Goal: Find specific page/section: Find specific page/section

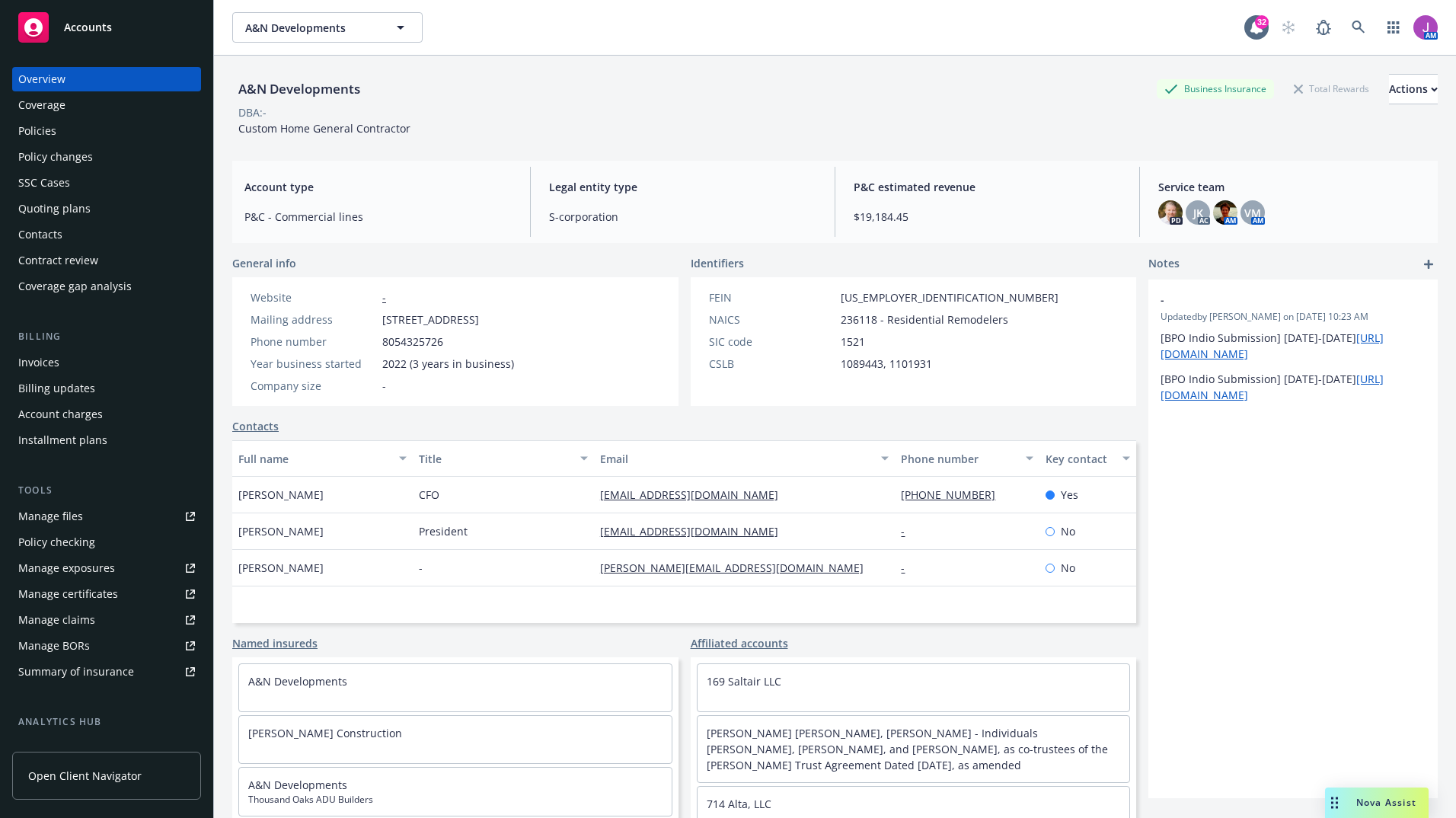
click at [51, 360] on div "Invoices" at bounding box center [39, 363] width 41 height 24
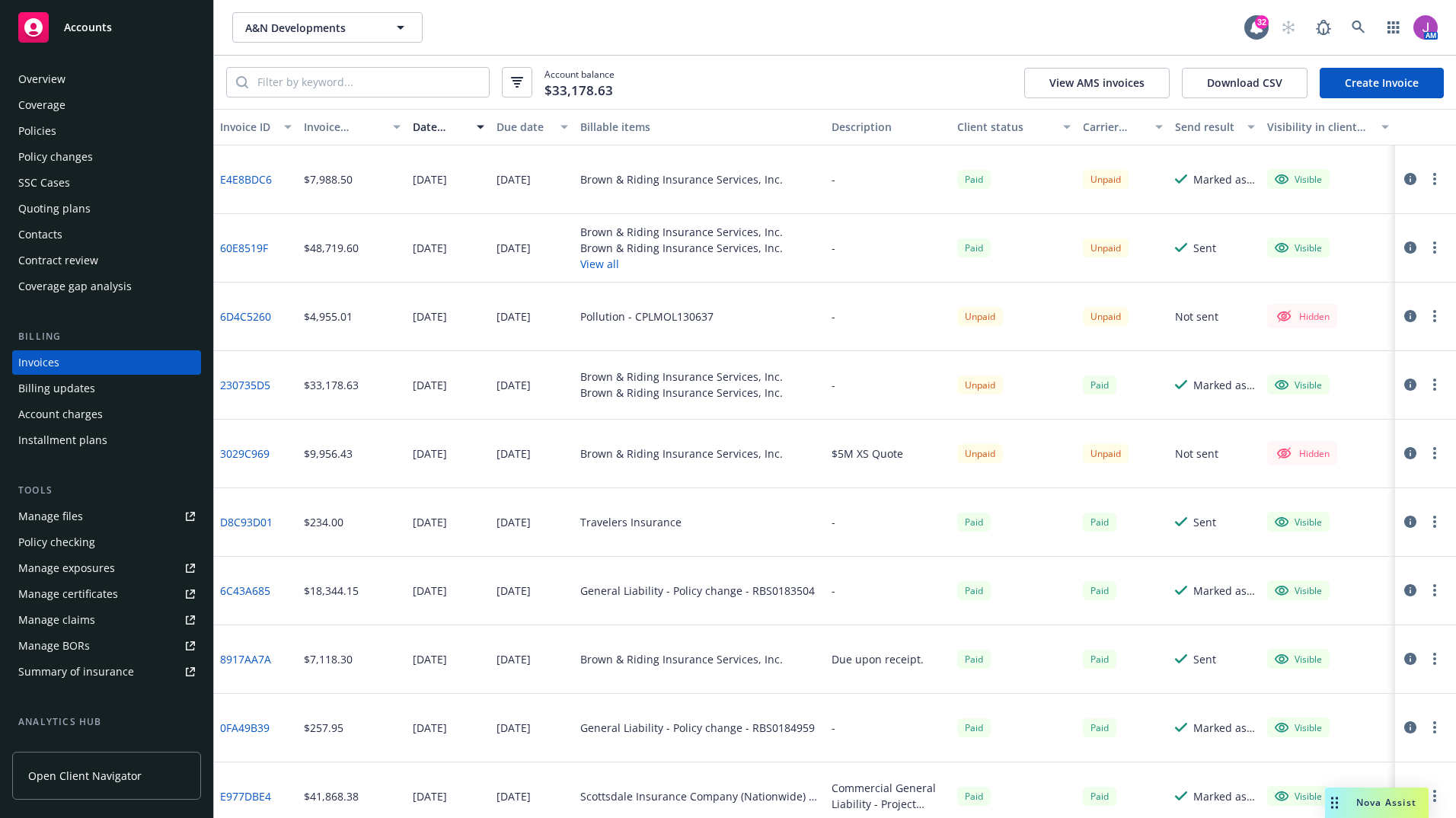
click at [249, 386] on link "230735D5" at bounding box center [245, 385] width 51 height 16
click at [82, 86] on div "Overview" at bounding box center [107, 79] width 177 height 24
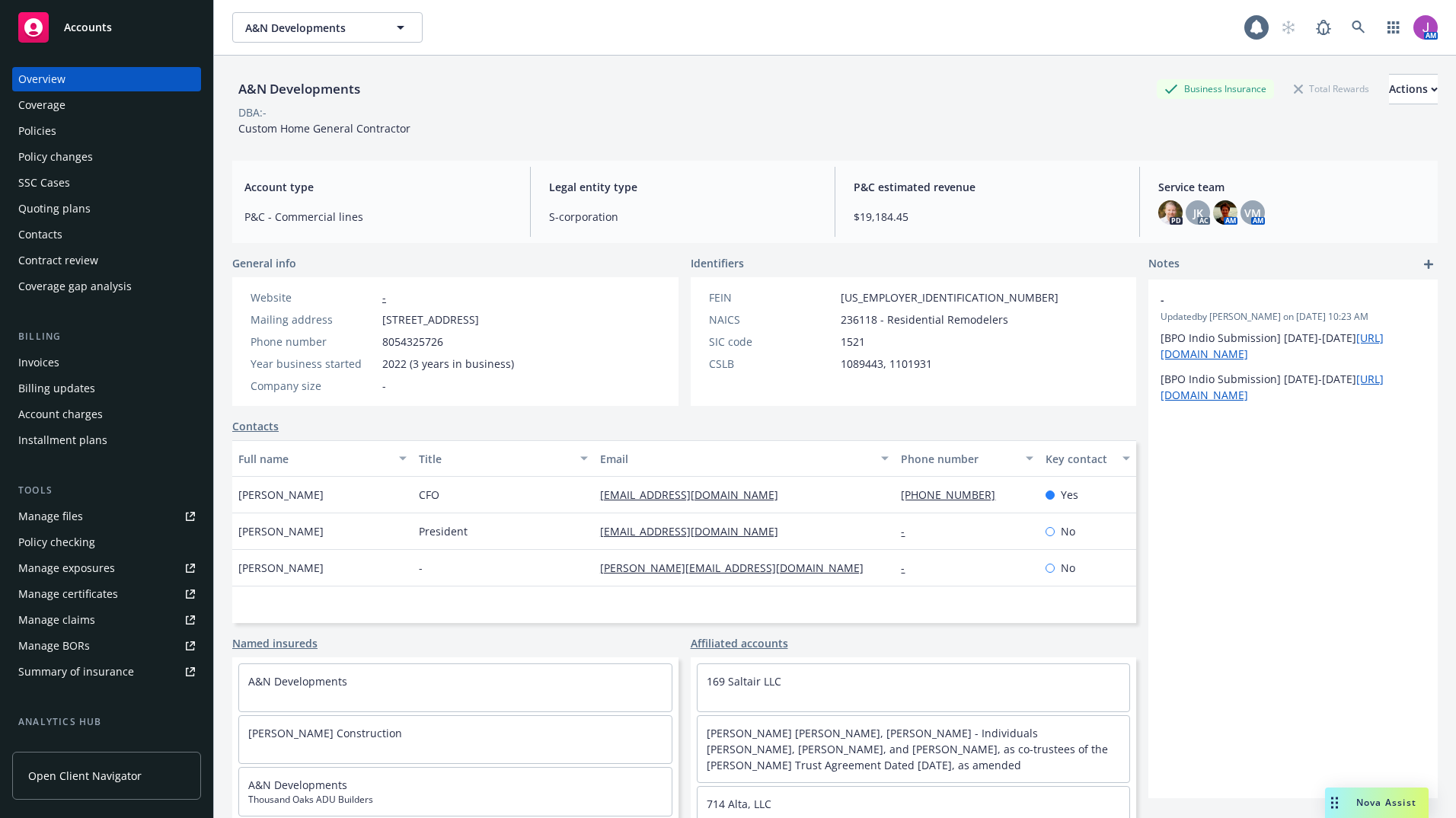
click at [63, 135] on div "Policies" at bounding box center [107, 131] width 177 height 24
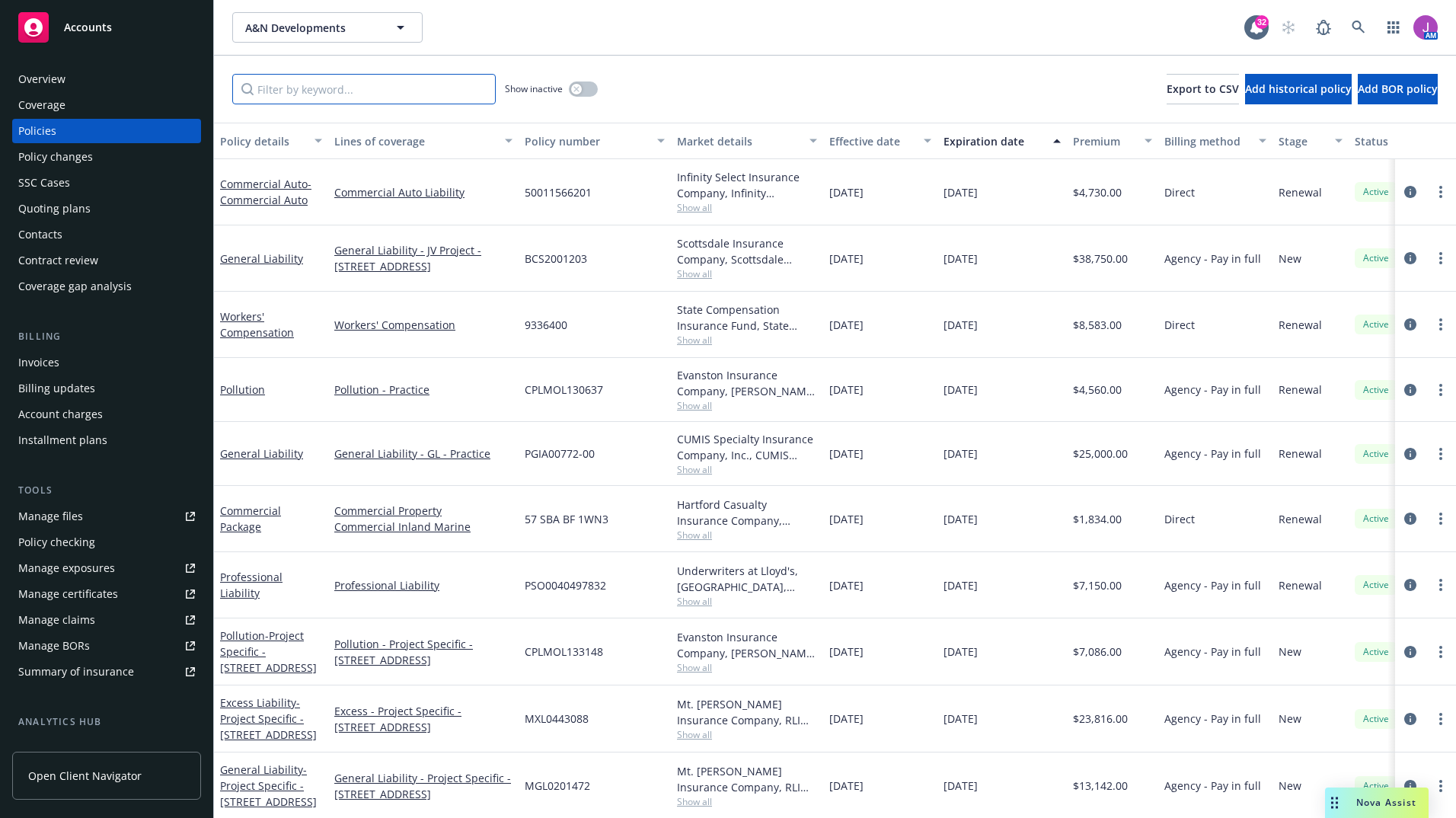
click at [305, 88] on input "Filter by keyword..." at bounding box center [363, 88] width 263 height 30
paste input "RBS0184959"
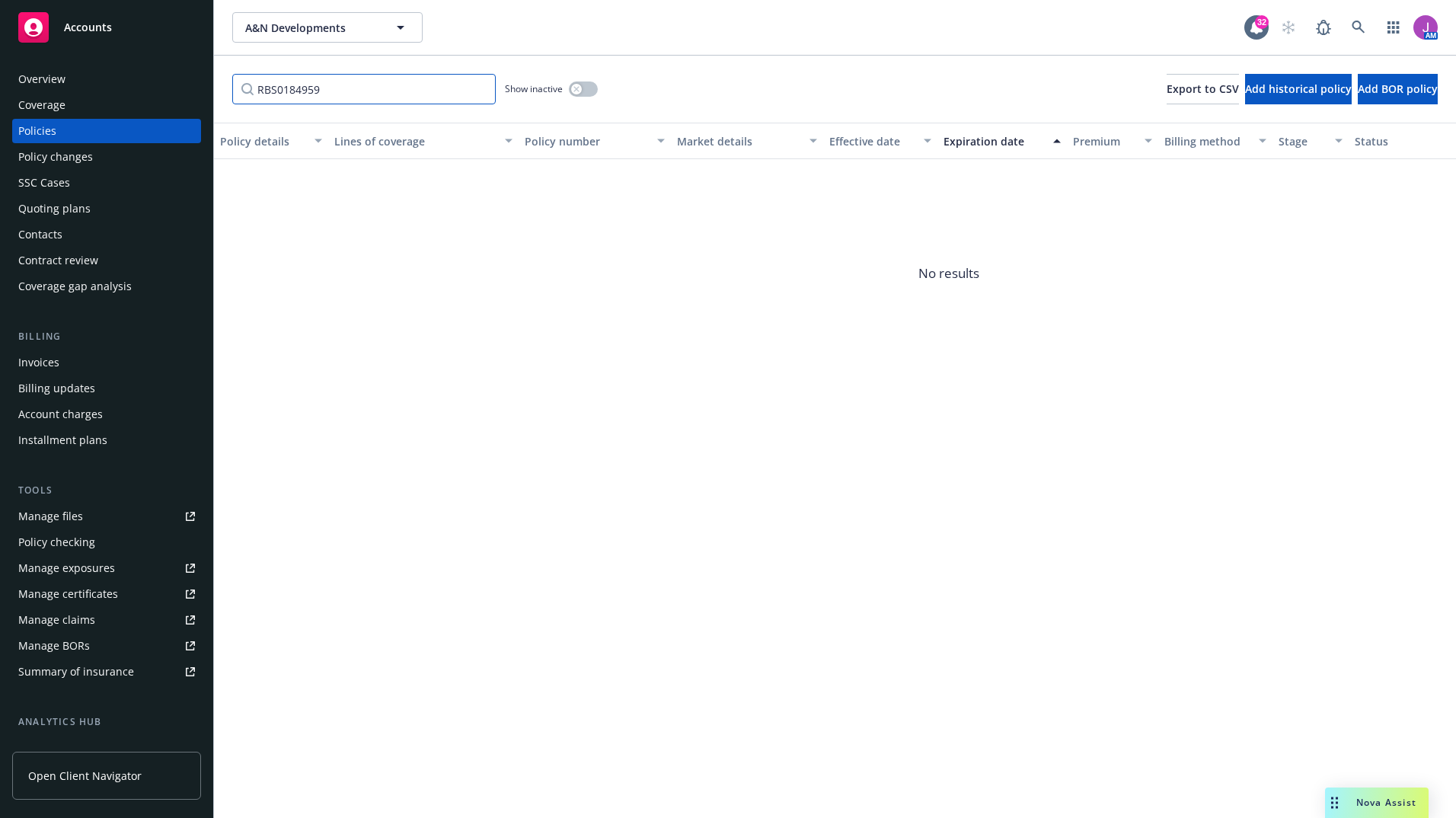
type input "RBS0184959"
click at [581, 97] on div "Show inactive" at bounding box center [551, 88] width 93 height 30
click at [584, 91] on button "button" at bounding box center [582, 89] width 29 height 16
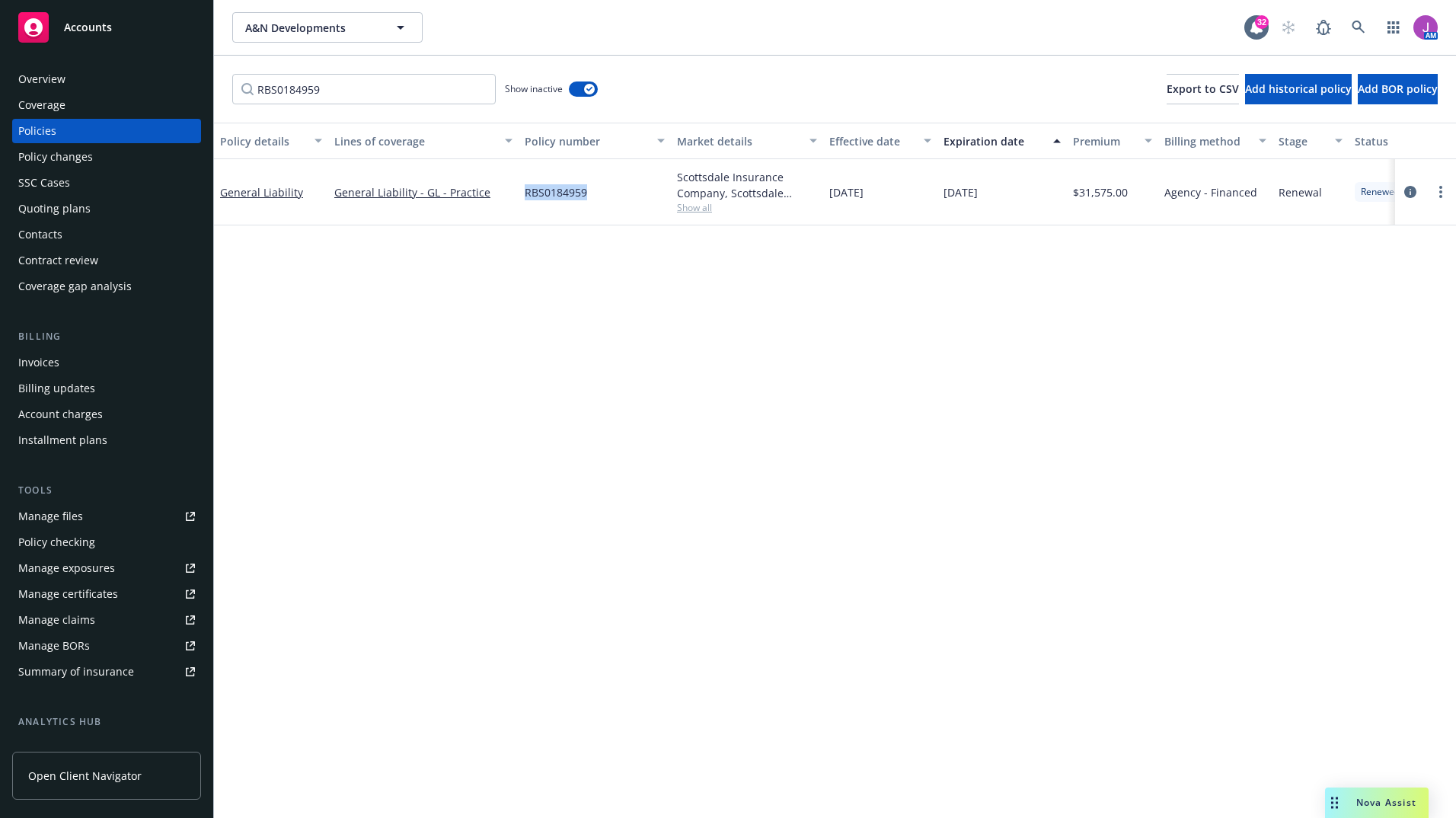
drag, startPoint x: 525, startPoint y: 192, endPoint x: 597, endPoint y: 197, distance: 72.2
click at [597, 197] on div "RBS0184959" at bounding box center [595, 192] width 153 height 66
copy span "RBS0184959"
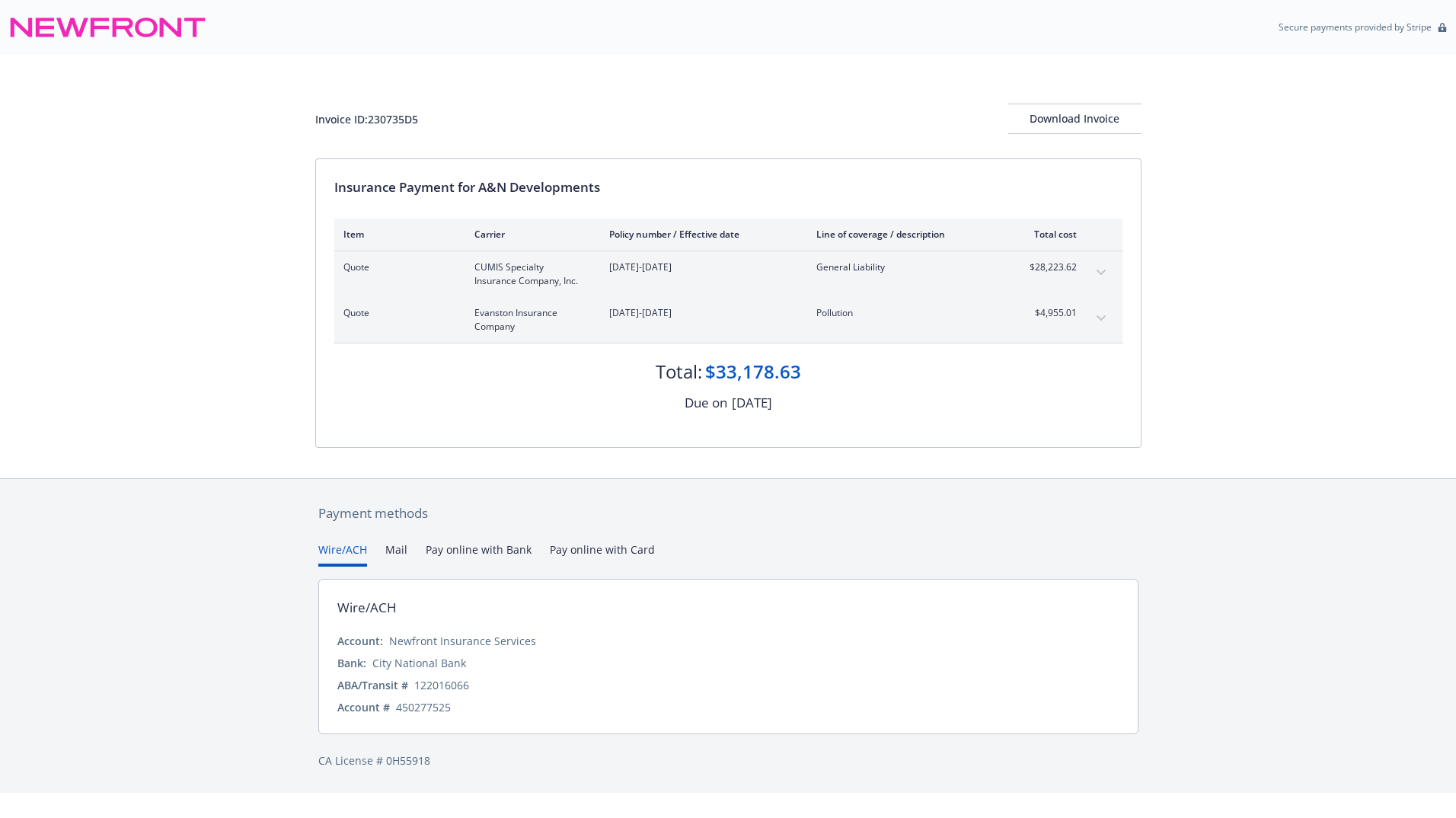
click at [1106, 272] on button "expand content" at bounding box center [1101, 272] width 24 height 24
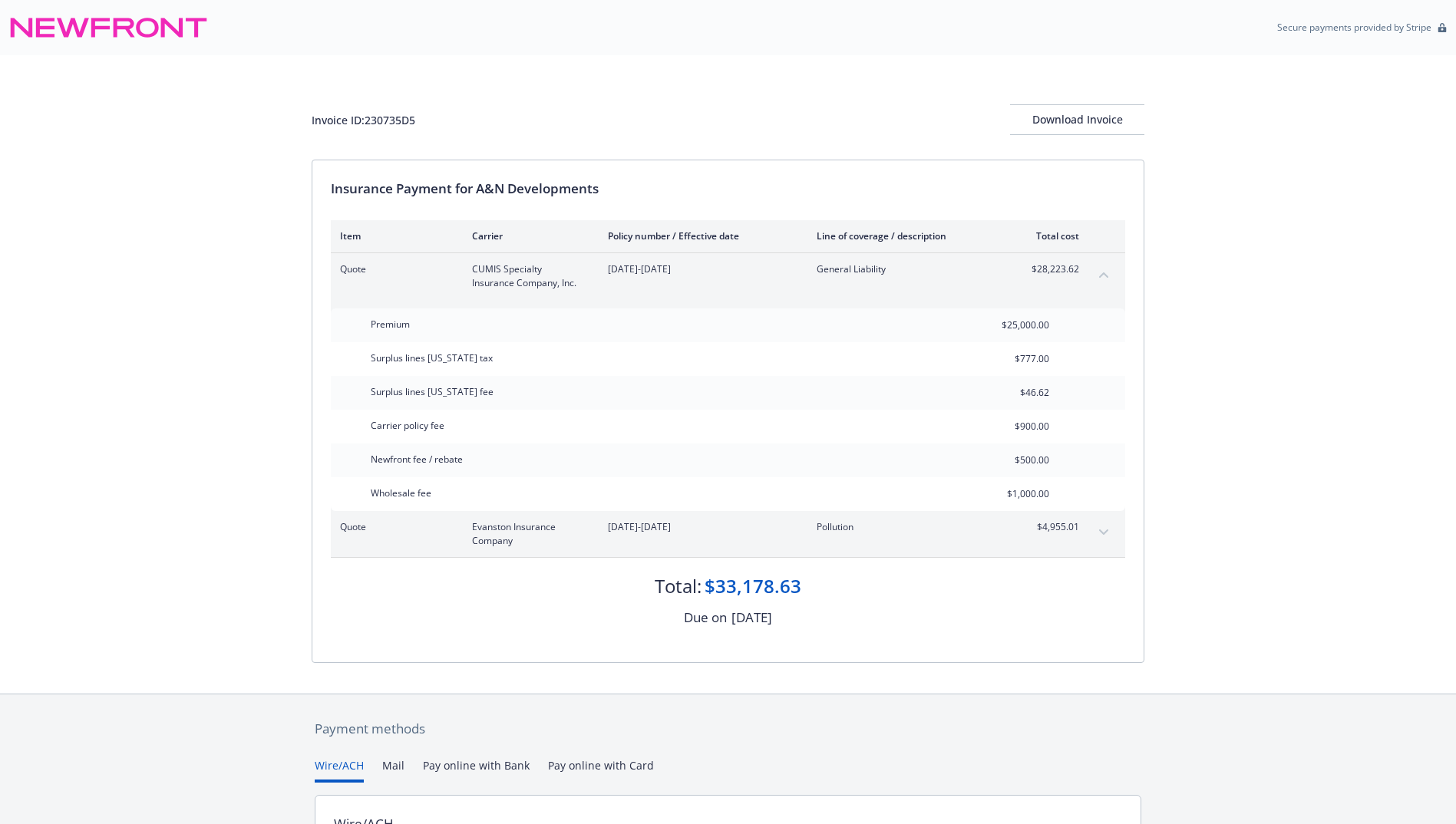
click at [1105, 532] on icon "expand content" at bounding box center [1104, 532] width 9 height 6
